Goal: Find specific page/section: Find specific page/section

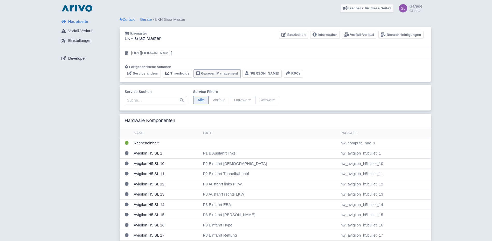
click at [212, 73] on link "Garagen Management" at bounding box center [217, 74] width 46 height 8
